Goal: Information Seeking & Learning: Check status

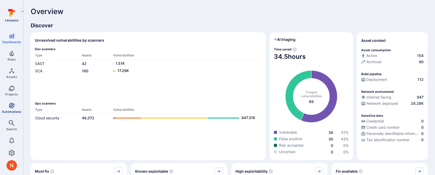
click at [15, 106] on link "Automations" at bounding box center [11, 107] width 23 height 15
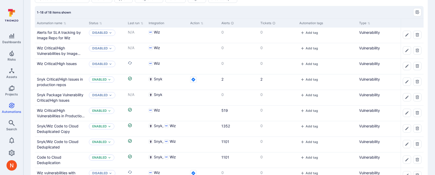
scroll to position [19, 0]
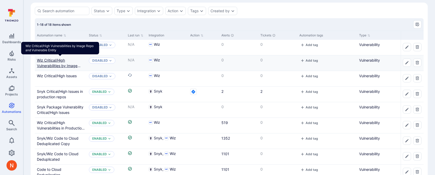
click at [51, 60] on link "Wiz Critical/High Vulnerabilities by Image Repo and Vulnerable Entity" at bounding box center [60, 65] width 46 height 15
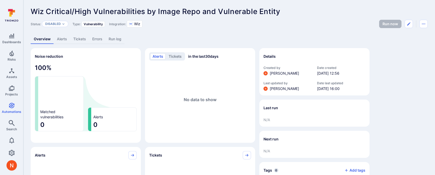
click at [62, 40] on link "Alerts" at bounding box center [62, 39] width 16 height 10
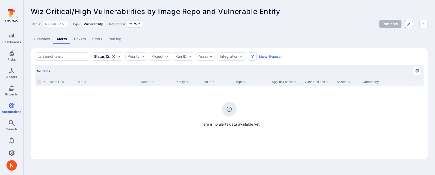
click at [407, 22] on icon "Edit automation" at bounding box center [409, 24] width 4 height 4
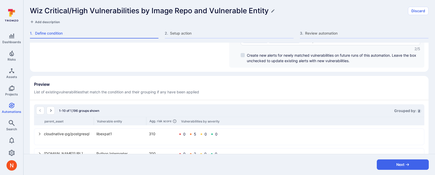
scroll to position [102, 0]
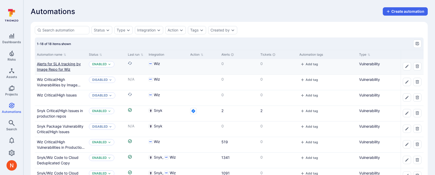
click at [60, 63] on link "Alerts for SLA tracking by Image Repo for Wiz" at bounding box center [59, 67] width 44 height 10
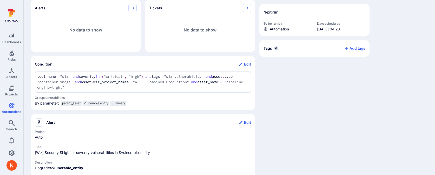
scroll to position [158, 0]
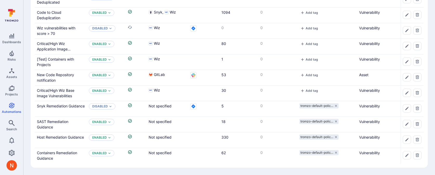
scroll to position [19, 0]
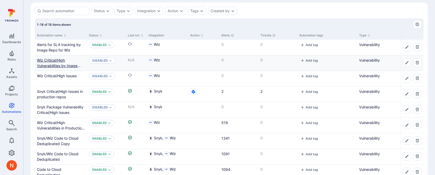
click at [41, 66] on link "Wiz Critical/High Vulnerabilities by Image Repo and Vulnerable Entity" at bounding box center [60, 65] width 46 height 15
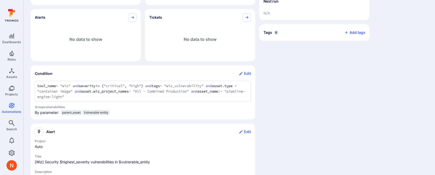
scroll to position [150, 0]
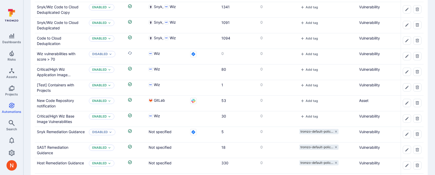
scroll to position [19, 0]
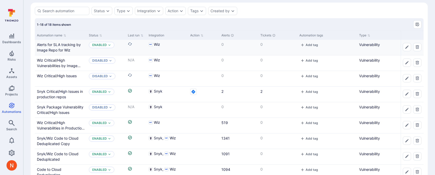
click at [52, 47] on div "Alerts for SLA tracking by Image Repo for Wiz" at bounding box center [61, 47] width 48 height 11
click at [52, 49] on link "Alerts for SLA tracking by Image Repo for Wiz" at bounding box center [59, 47] width 44 height 10
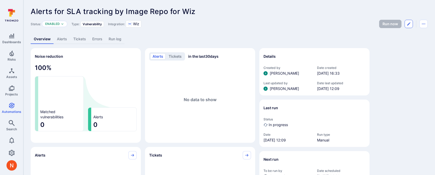
click at [410, 24] on icon "Edit automation" at bounding box center [409, 24] width 4 height 4
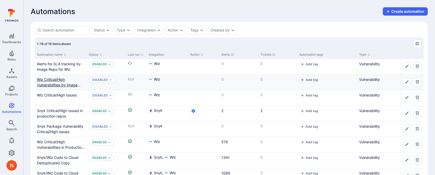
click at [45, 77] on link "Wiz Critical/High Vulnerabilities by Image Repo and Vulnerable Entity" at bounding box center [60, 84] width 46 height 15
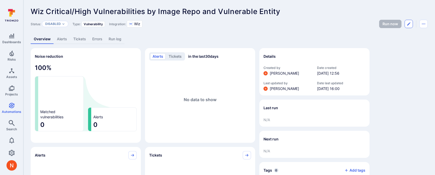
click at [406, 26] on button "Edit automation" at bounding box center [408, 24] width 8 height 8
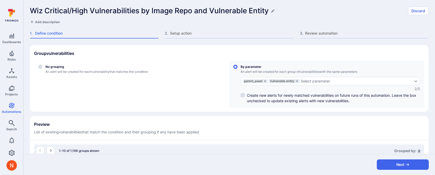
scroll to position [98, 0]
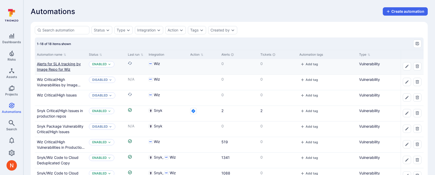
click at [61, 69] on link "Alerts for SLA tracking by Image Repo for Wiz" at bounding box center [59, 67] width 44 height 10
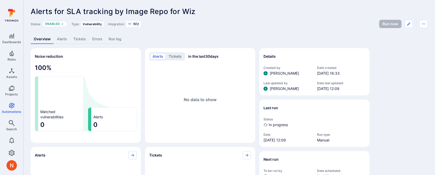
click at [119, 43] on link "Run log" at bounding box center [114, 39] width 19 height 10
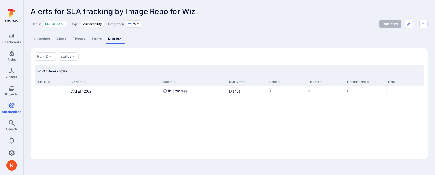
click at [42, 37] on link "Overview" at bounding box center [42, 39] width 23 height 10
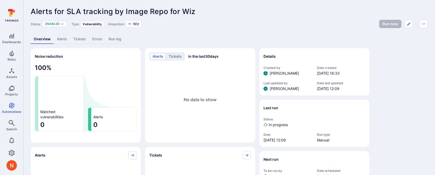
click at [123, 39] on link "Run log" at bounding box center [114, 39] width 19 height 10
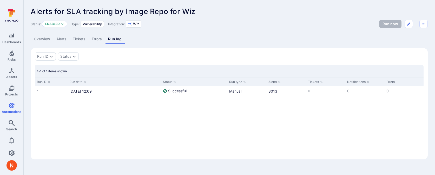
click at [46, 40] on link "Overview" at bounding box center [42, 39] width 23 height 10
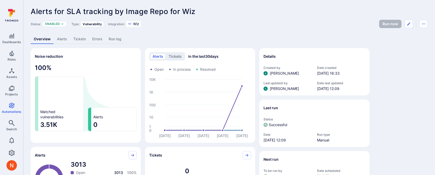
click at [108, 38] on link "Run log" at bounding box center [114, 39] width 19 height 10
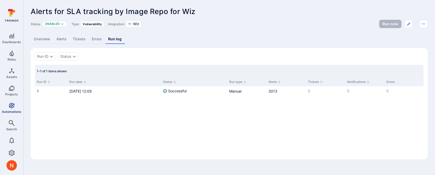
click at [11, 103] on icon "Automations" at bounding box center [12, 105] width 6 height 6
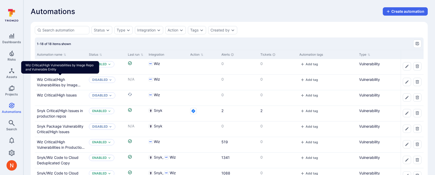
click at [66, 65] on div "Wiz Critical/High Vulnerabilities by Image Repo and Vulnerable Entity" at bounding box center [60, 67] width 78 height 12
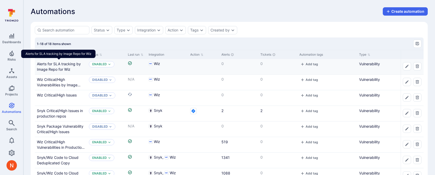
click at [68, 66] on div "Alerts for SLA tracking by Image Repo for Wiz" at bounding box center [61, 66] width 48 height 11
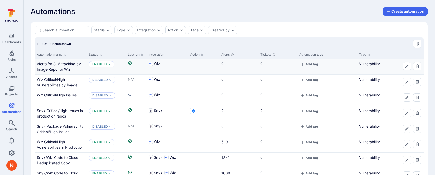
click at [69, 62] on link "Alerts for SLA tracking by Image Repo for Wiz" at bounding box center [59, 67] width 44 height 10
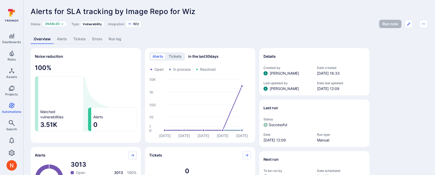
click at [66, 41] on link "Alerts" at bounding box center [62, 39] width 16 height 10
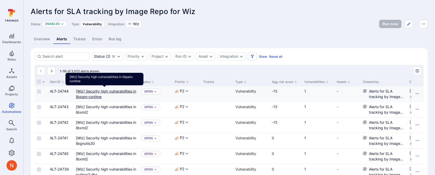
click at [88, 92] on libpam-runtime"] "[Wiz] Security high vulnerabilities in libpam-runtime" at bounding box center [106, 94] width 60 height 10
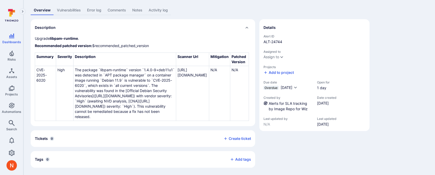
scroll to position [34, 0]
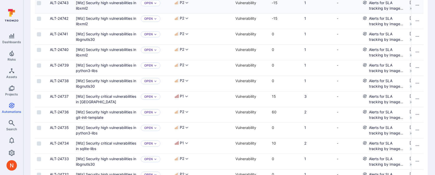
scroll to position [112, 0]
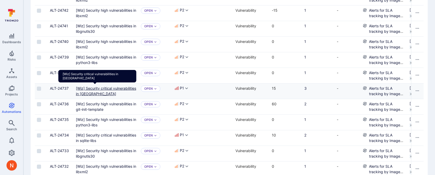
click at [99, 95] on Redis"] "[Wiz] Security critical vulnerabilities in Redis" at bounding box center [106, 91] width 60 height 10
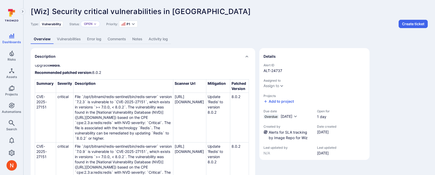
scroll to position [3, 0]
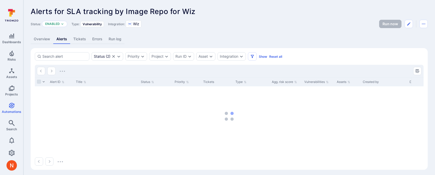
scroll to position [2, 0]
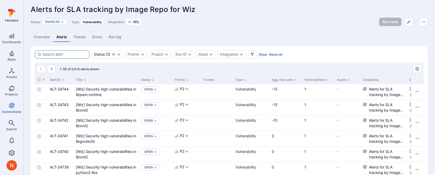
click at [74, 58] on div at bounding box center [62, 54] width 55 height 8
click at [74, 57] on input at bounding box center [64, 54] width 45 height 5
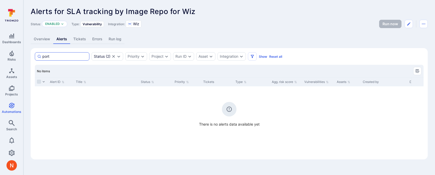
type input "por"
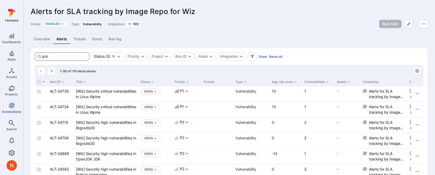
click at [47, 56] on input "por" at bounding box center [64, 56] width 45 height 5
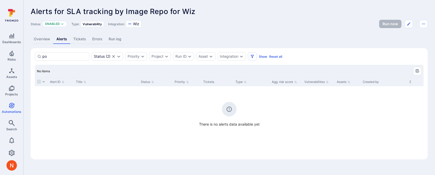
type input "p"
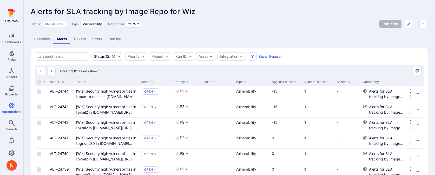
click at [139, 83] on div "Status" at bounding box center [156, 81] width 34 height 9
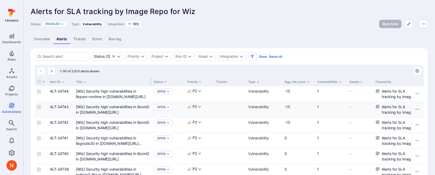
drag, startPoint x: 138, startPoint y: 83, endPoint x: 133, endPoint y: 115, distance: 32.8
click at [151, 81] on div at bounding box center [150, 81] width 1 height 9
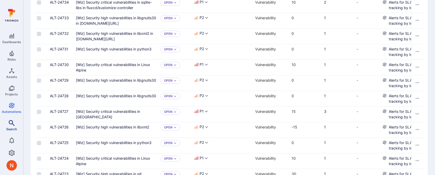
scroll to position [246, 0]
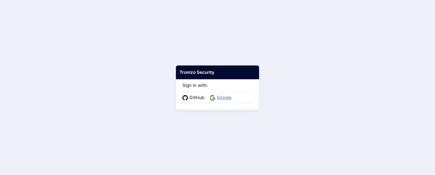
click at [223, 97] on span "Google" at bounding box center [224, 97] width 18 height 7
